Goal: Task Accomplishment & Management: Use online tool/utility

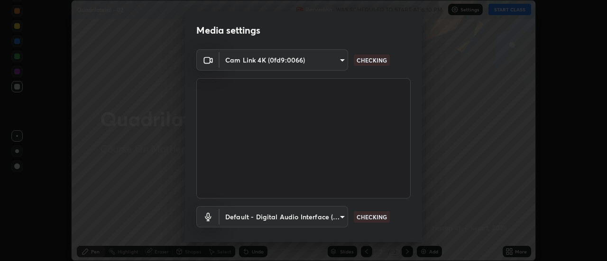
scroll to position [50, 0]
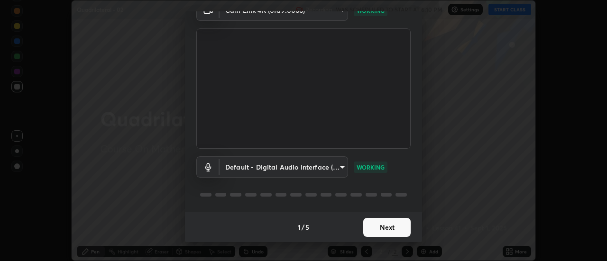
click at [383, 229] on button "Next" at bounding box center [386, 227] width 47 height 19
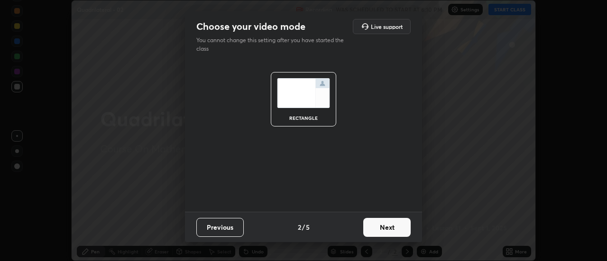
scroll to position [0, 0]
click at [387, 229] on button "Next" at bounding box center [386, 227] width 47 height 19
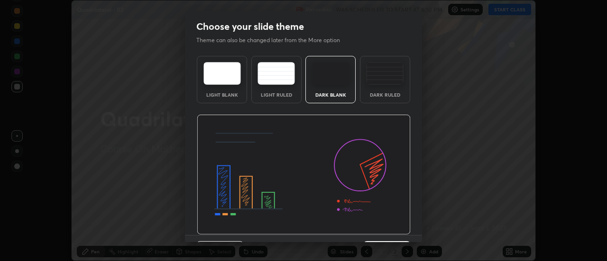
click at [392, 95] on div "Dark Ruled" at bounding box center [385, 94] width 38 height 5
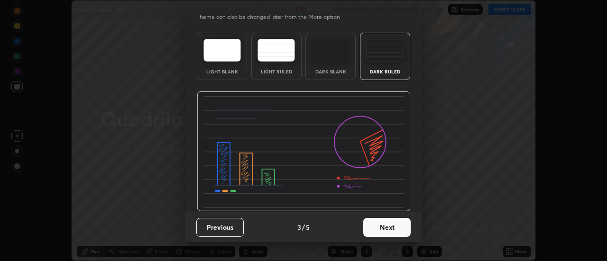
click at [390, 224] on button "Next" at bounding box center [386, 227] width 47 height 19
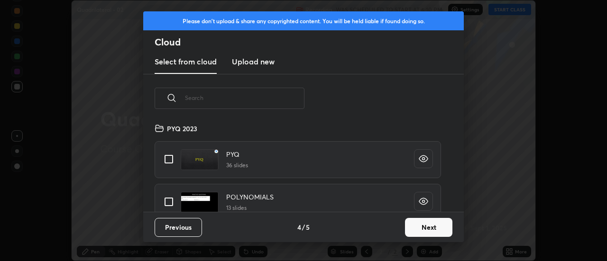
click at [413, 230] on button "Next" at bounding box center [428, 227] width 47 height 19
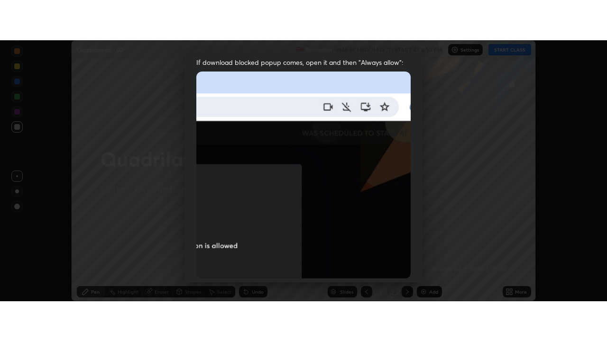
scroll to position [243, 0]
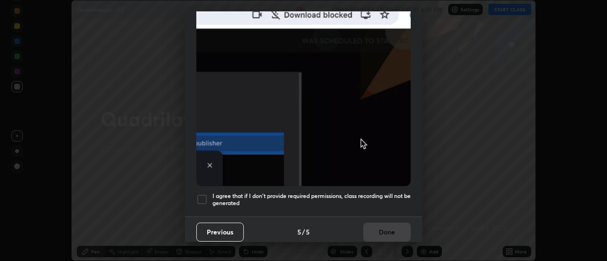
click at [386, 202] on h5 "I agree that if I don't provide required permissions, class recording will not …" at bounding box center [311, 200] width 198 height 15
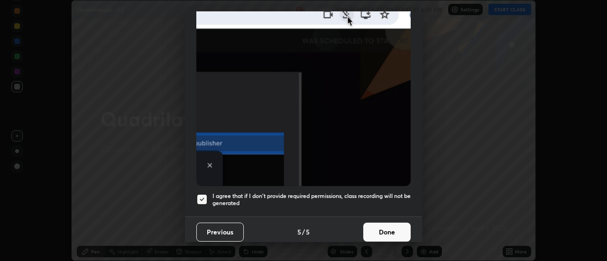
click at [383, 231] on button "Done" at bounding box center [386, 232] width 47 height 19
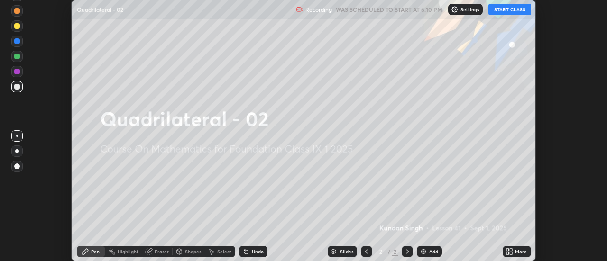
click at [514, 13] on button "START CLASS" at bounding box center [509, 9] width 43 height 11
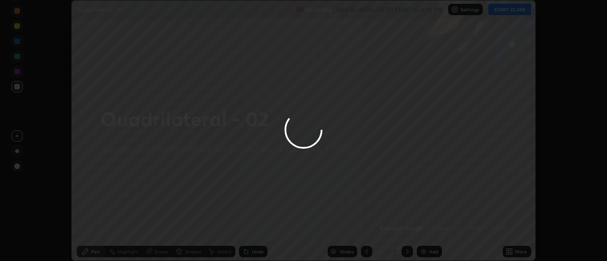
click at [514, 253] on div at bounding box center [303, 130] width 607 height 261
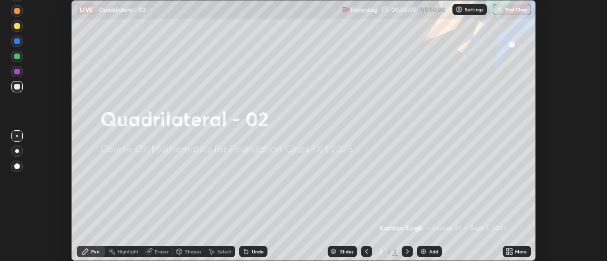
click at [511, 250] on icon at bounding box center [511, 250] width 2 height 2
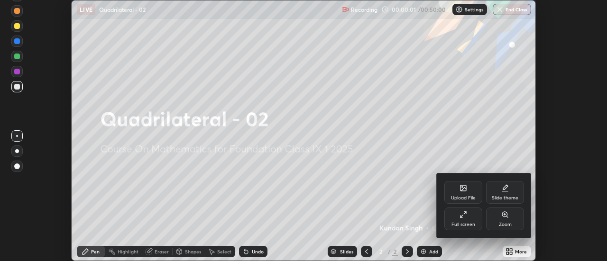
click at [474, 222] on div "Full screen" at bounding box center [464, 224] width 24 height 5
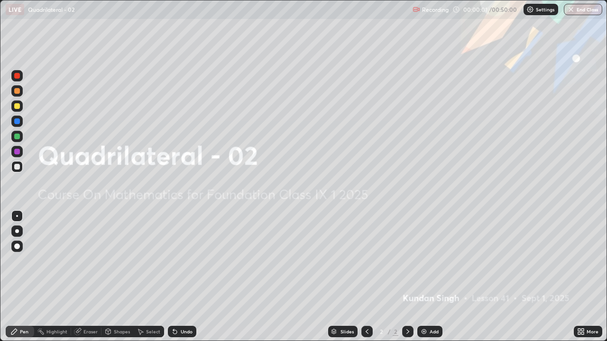
scroll to position [341, 607]
click at [433, 261] on div "Add" at bounding box center [434, 332] width 9 height 5
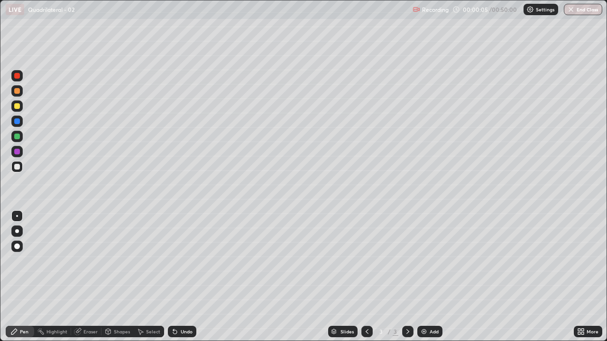
click at [21, 109] on div at bounding box center [16, 106] width 11 height 11
click at [17, 231] on div at bounding box center [17, 232] width 4 height 4
click at [121, 261] on div "Shapes" at bounding box center [122, 332] width 16 height 5
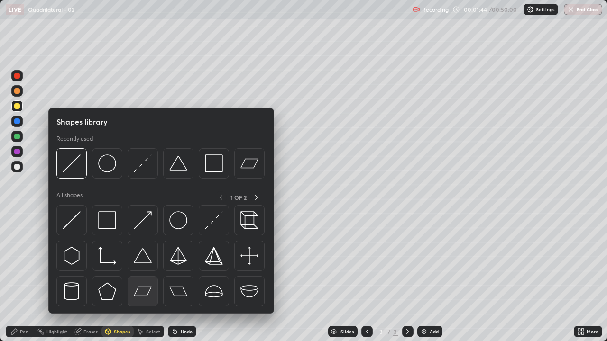
click at [145, 261] on img at bounding box center [143, 292] width 18 height 18
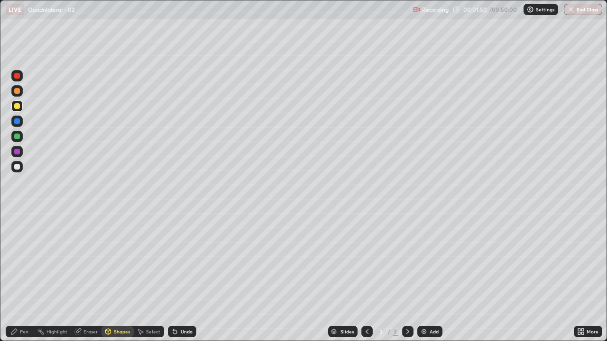
click at [24, 261] on div "Pen" at bounding box center [24, 332] width 9 height 5
click at [18, 232] on div at bounding box center [17, 232] width 4 height 4
click at [18, 109] on div at bounding box center [17, 106] width 6 height 6
click at [118, 261] on div "Shapes" at bounding box center [122, 332] width 16 height 5
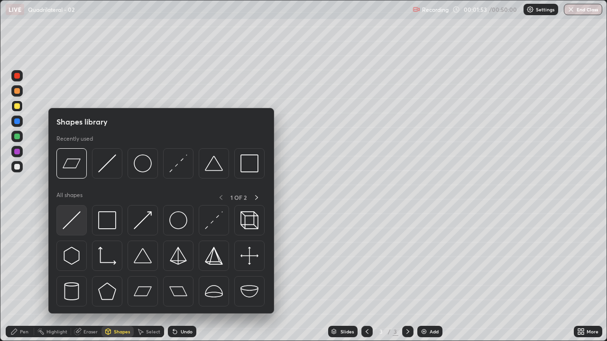
click at [67, 221] on img at bounding box center [72, 221] width 18 height 18
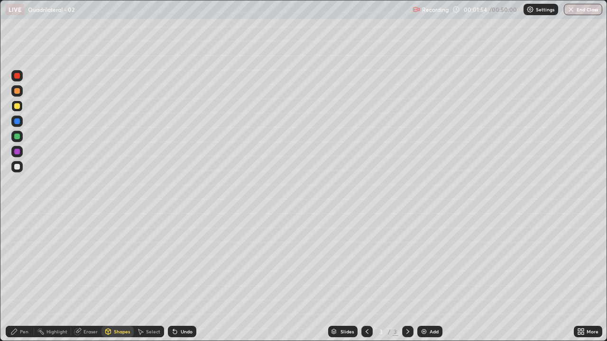
click at [18, 171] on div at bounding box center [16, 166] width 11 height 11
click at [20, 261] on div "Pen" at bounding box center [24, 332] width 9 height 5
click at [17, 107] on div at bounding box center [17, 106] width 6 height 6
click at [433, 261] on div "Add" at bounding box center [434, 332] width 9 height 5
click at [120, 261] on div "Shapes" at bounding box center [122, 332] width 16 height 5
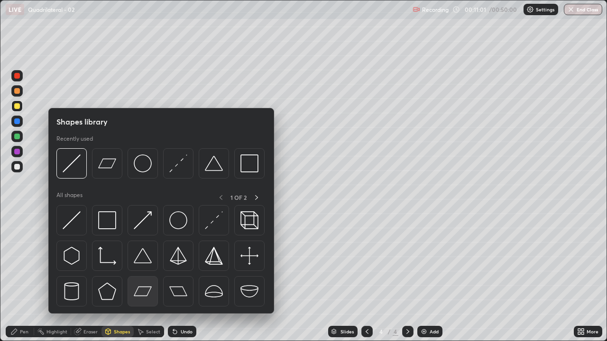
click at [144, 261] on img at bounding box center [143, 292] width 18 height 18
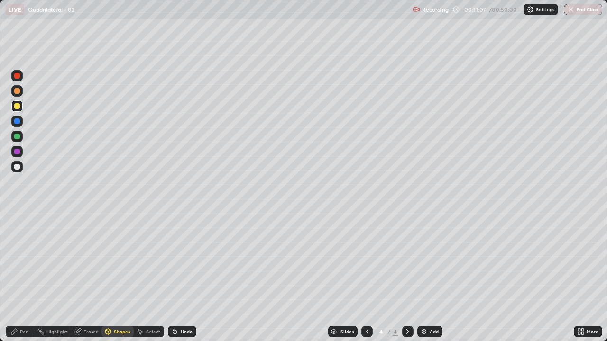
click at [121, 261] on div "Shapes" at bounding box center [122, 332] width 16 height 5
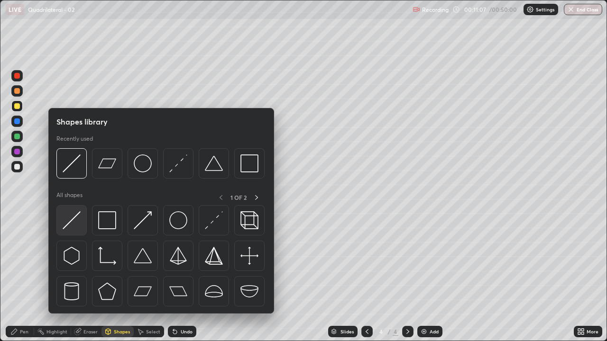
click at [72, 222] on img at bounding box center [72, 221] width 18 height 18
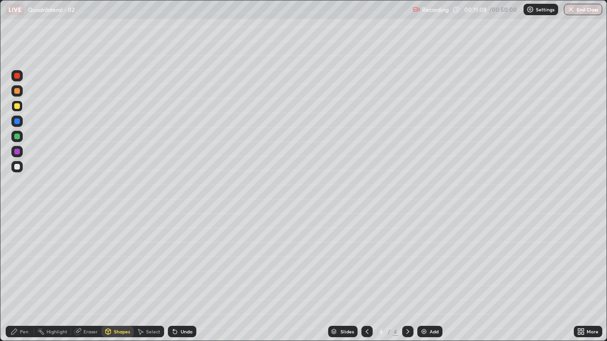
click at [17, 167] on div at bounding box center [17, 167] width 6 height 6
click at [24, 261] on div "Pen" at bounding box center [24, 332] width 9 height 5
click at [19, 106] on div at bounding box center [17, 106] width 6 height 6
click at [17, 92] on div at bounding box center [17, 91] width 6 height 6
click at [17, 152] on div at bounding box center [17, 152] width 6 height 6
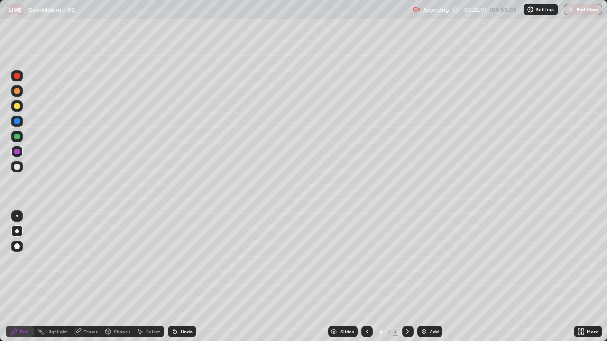
click at [433, 261] on div "Add" at bounding box center [434, 332] width 9 height 5
click at [20, 110] on div at bounding box center [16, 106] width 11 height 11
click at [125, 261] on div "Shapes" at bounding box center [122, 332] width 16 height 5
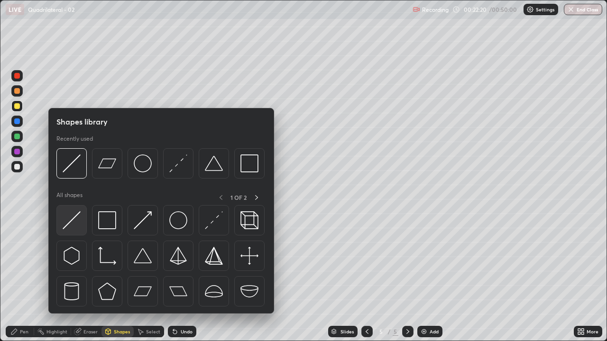
click at [76, 221] on img at bounding box center [72, 221] width 18 height 18
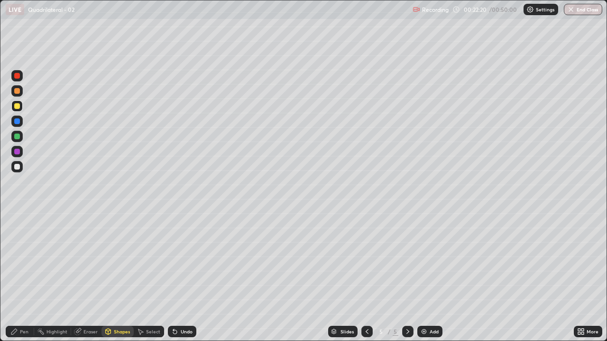
click at [20, 167] on div at bounding box center [16, 166] width 11 height 11
click at [117, 261] on div "Shapes" at bounding box center [122, 332] width 16 height 5
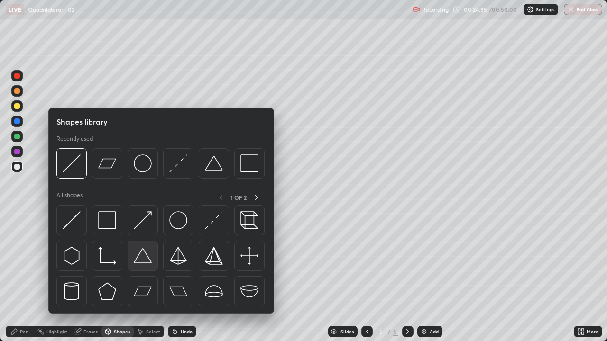
click at [137, 261] on img at bounding box center [143, 256] width 18 height 18
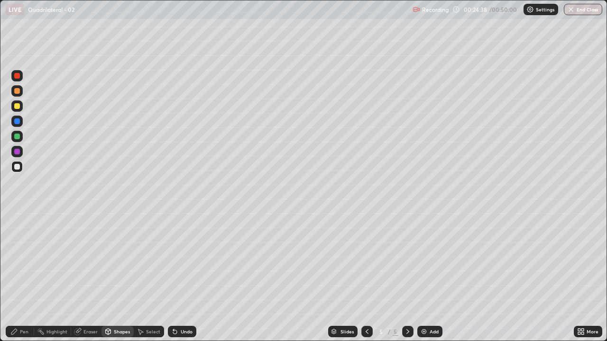
click at [20, 261] on div "Pen" at bounding box center [24, 332] width 9 height 5
click at [122, 261] on div "Shapes" at bounding box center [122, 332] width 16 height 5
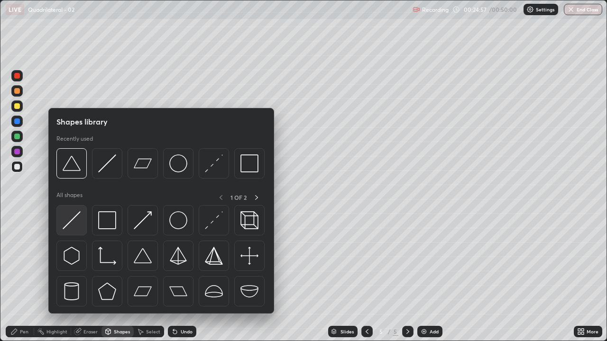
click at [71, 228] on img at bounding box center [72, 221] width 18 height 18
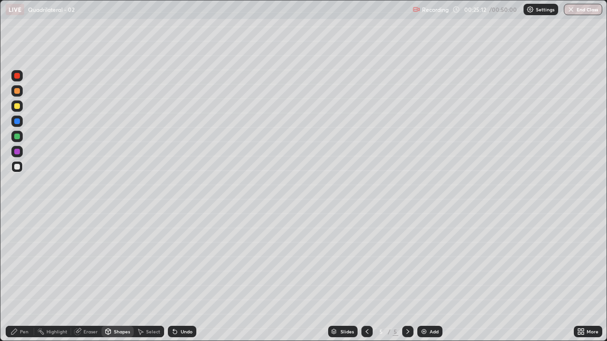
click at [186, 261] on div "Undo" at bounding box center [187, 332] width 12 height 5
click at [21, 261] on div "Pen" at bounding box center [20, 331] width 28 height 11
click at [18, 106] on div at bounding box center [17, 106] width 6 height 6
click at [118, 261] on div "Shapes" at bounding box center [122, 332] width 16 height 5
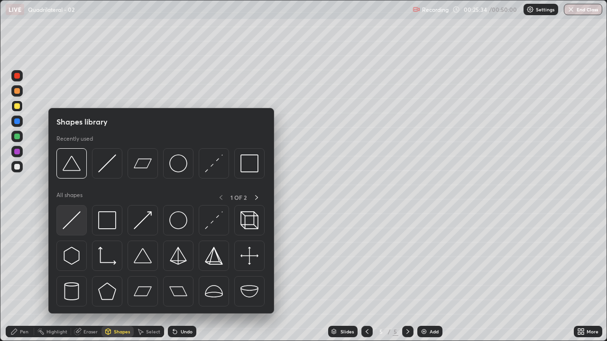
click at [73, 227] on img at bounding box center [72, 221] width 18 height 18
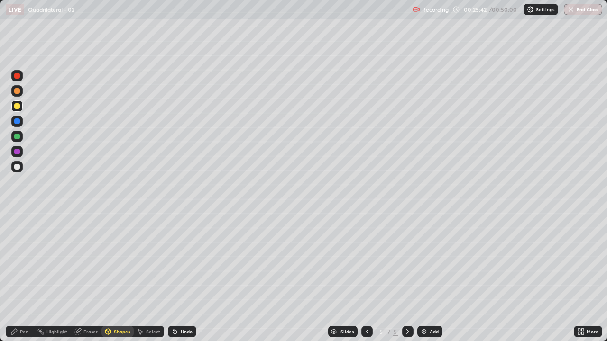
click at [23, 261] on div "Pen" at bounding box center [24, 332] width 9 height 5
click at [22, 94] on div at bounding box center [16, 90] width 11 height 11
click at [186, 261] on div "Undo" at bounding box center [187, 332] width 12 height 5
click at [187, 261] on div "Undo" at bounding box center [182, 331] width 28 height 11
click at [188, 261] on div "Undo" at bounding box center [182, 331] width 28 height 11
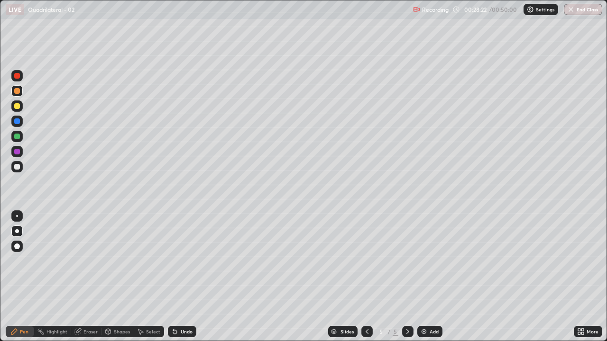
click at [188, 261] on div "Undo" at bounding box center [182, 331] width 28 height 11
click at [187, 261] on div "Undo" at bounding box center [182, 331] width 28 height 11
click at [188, 261] on div "Undo" at bounding box center [182, 331] width 28 height 11
click at [187, 261] on div "Undo" at bounding box center [187, 332] width 12 height 5
click at [191, 261] on div "Undo" at bounding box center [187, 332] width 12 height 5
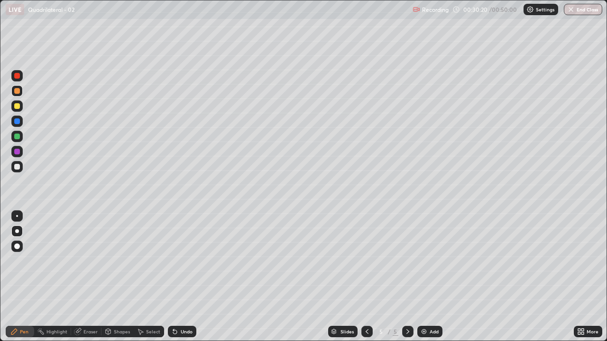
click at [189, 261] on div "Undo" at bounding box center [187, 332] width 12 height 5
click at [18, 137] on div at bounding box center [17, 137] width 6 height 6
click at [17, 152] on div at bounding box center [17, 152] width 6 height 6
click at [586, 7] on button "End Class" at bounding box center [583, 9] width 38 height 11
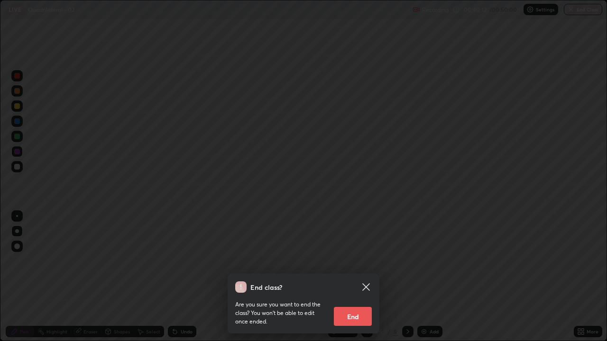
click at [345, 261] on button "End" at bounding box center [353, 316] width 38 height 19
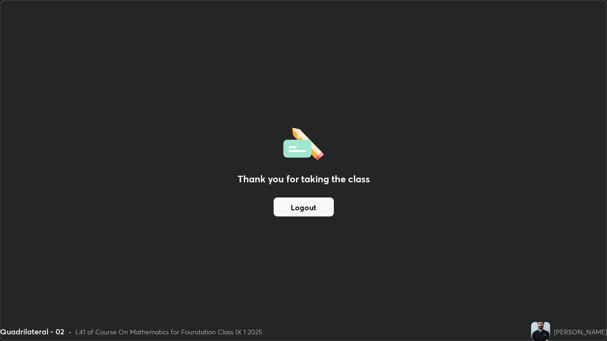
click at [304, 210] on button "Logout" at bounding box center [304, 207] width 60 height 19
